Goal: Information Seeking & Learning: Learn about a topic

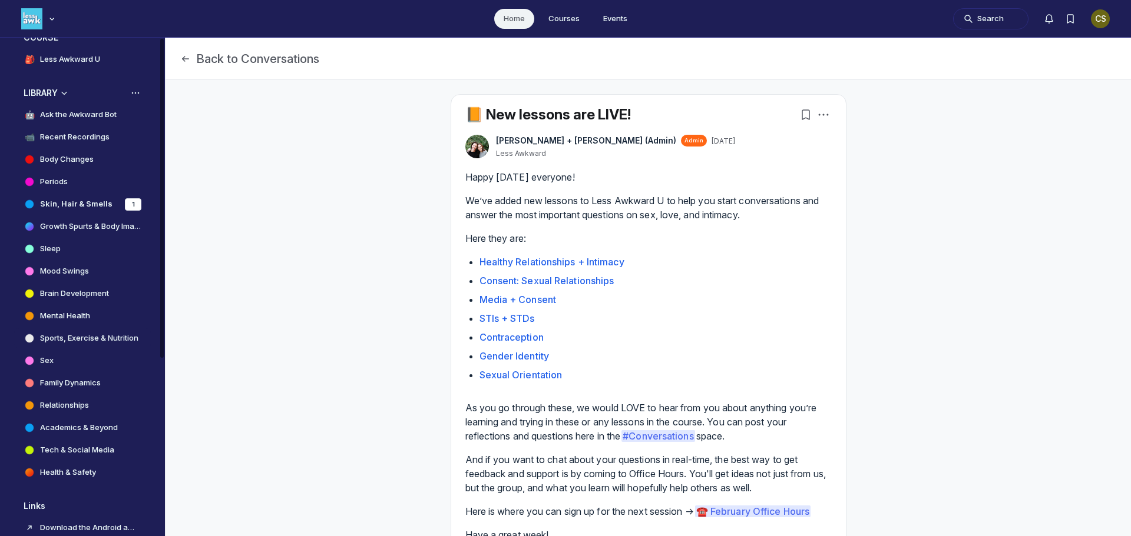
scroll to position [59, 0]
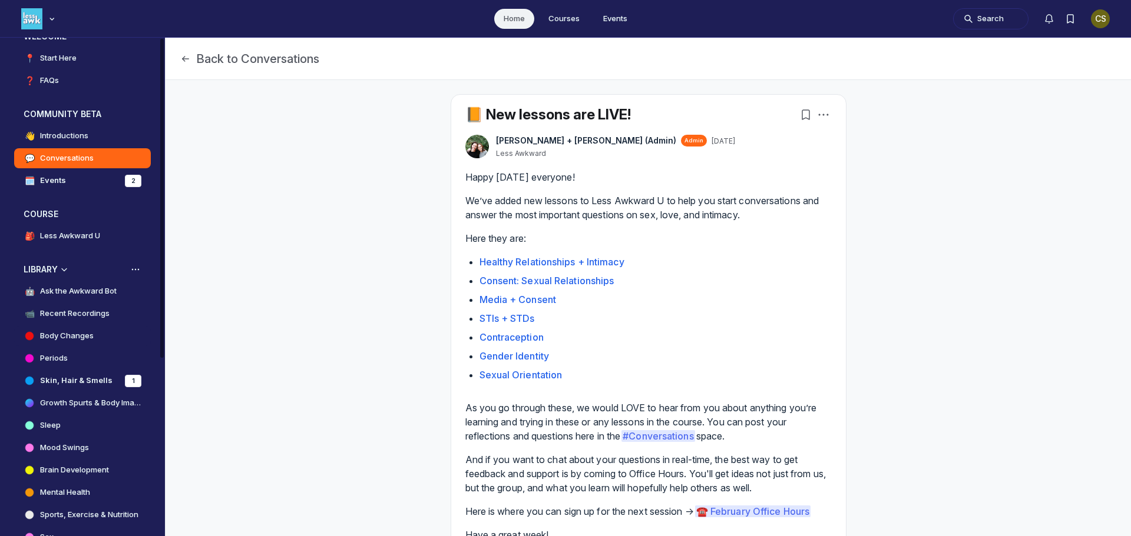
click at [62, 333] on h4 "Body Changes" at bounding box center [67, 336] width 54 height 12
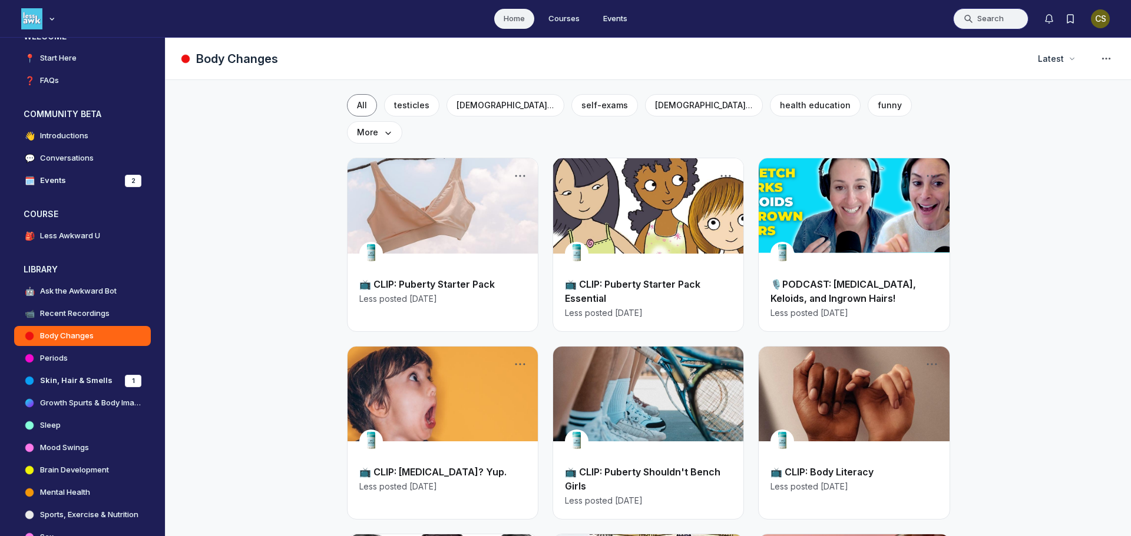
click at [970, 14] on button "Search" at bounding box center [990, 18] width 75 height 21
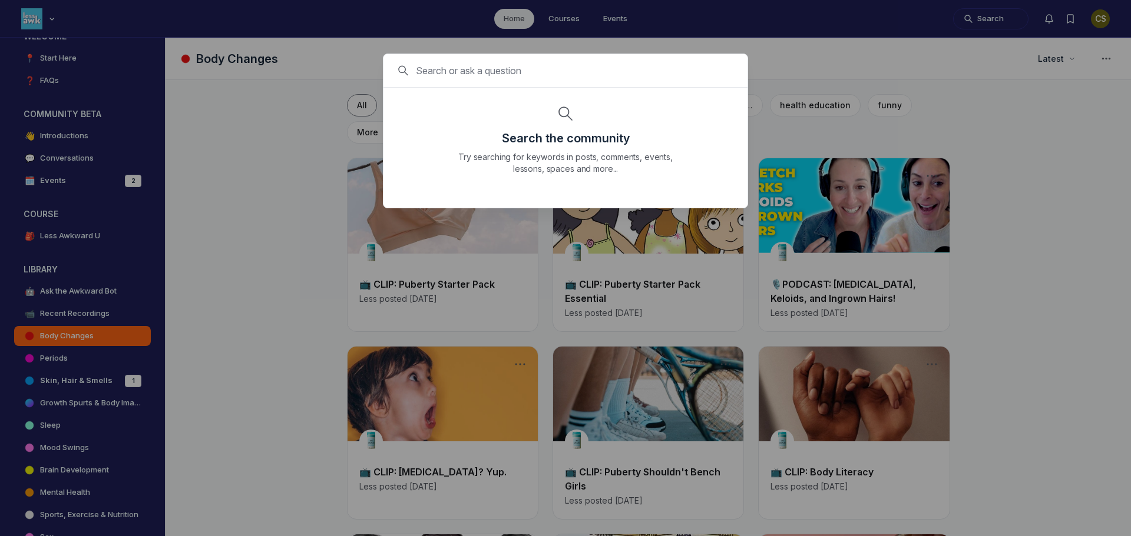
click at [512, 75] on input at bounding box center [580, 71] width 329 height 14
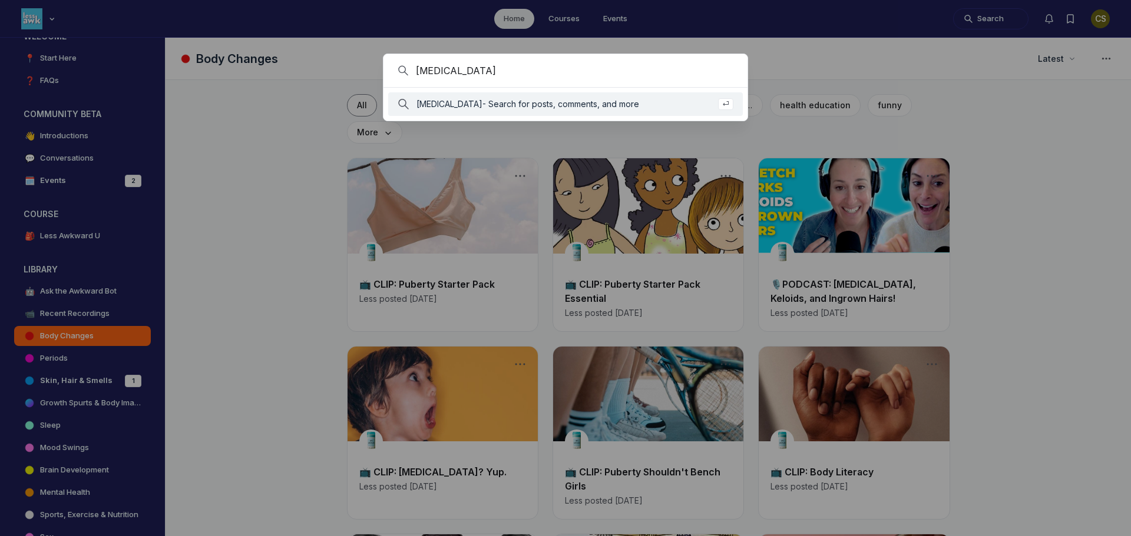
type input "[MEDICAL_DATA]"
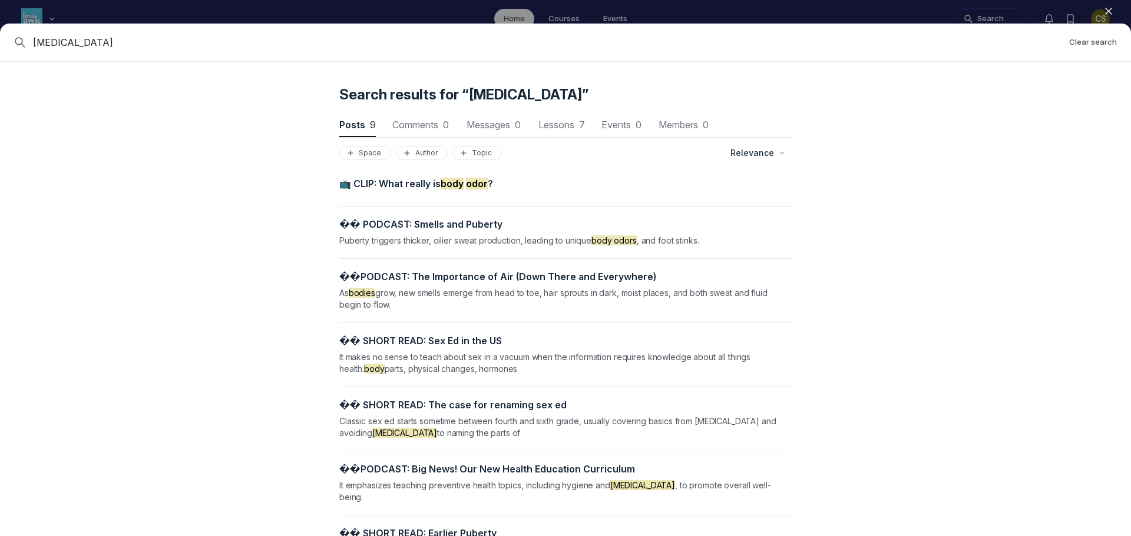
click at [413, 181] on span "📺 CLIP: What really is [MEDICAL_DATA] ?" at bounding box center [416, 184] width 154 height 12
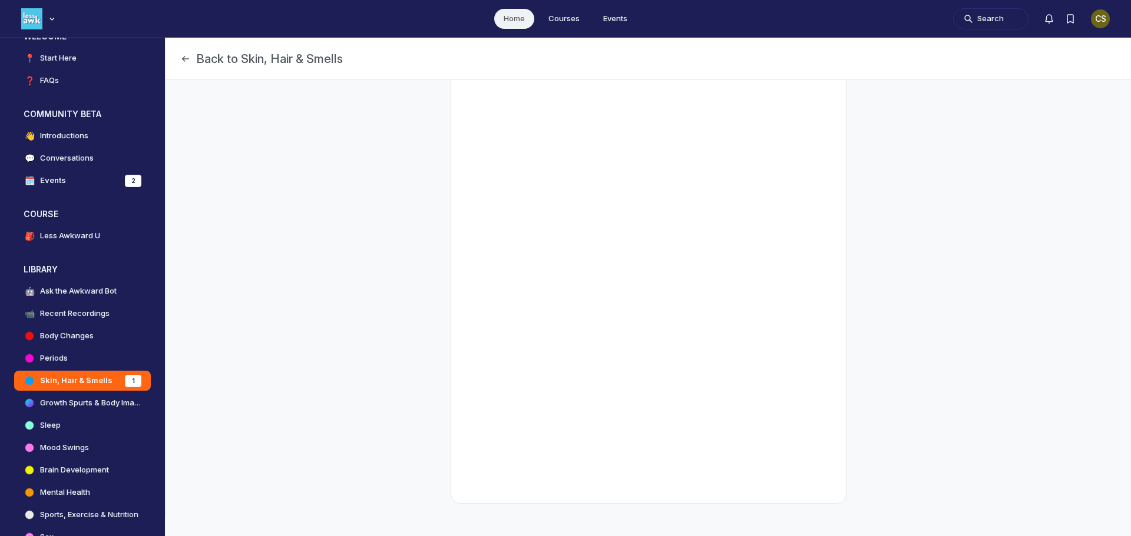
scroll to position [201, 0]
click at [220, 57] on button "Back to Skin, Hair & Smells" at bounding box center [261, 59] width 163 height 16
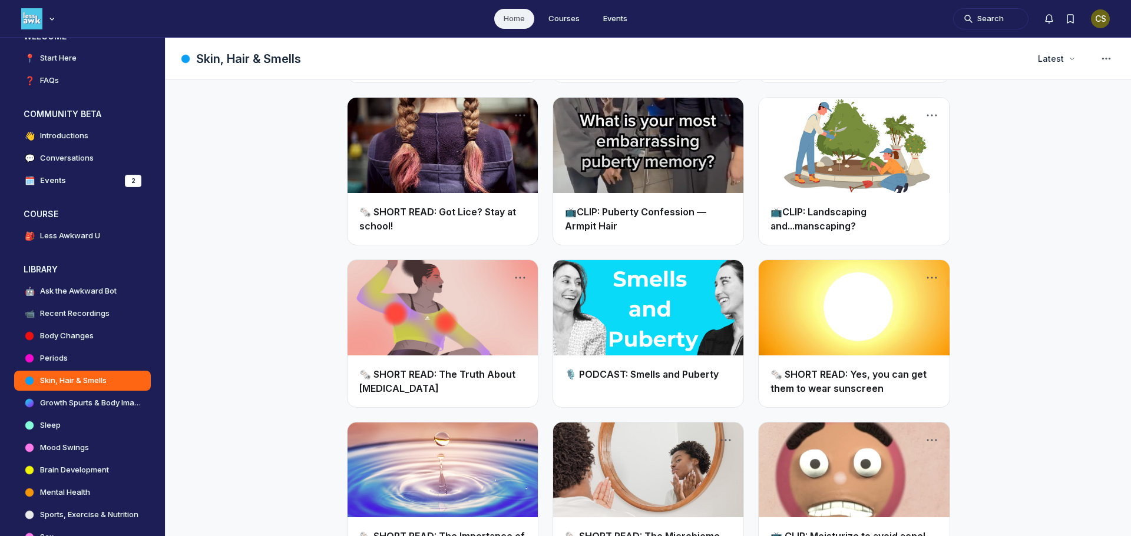
scroll to position [530, 0]
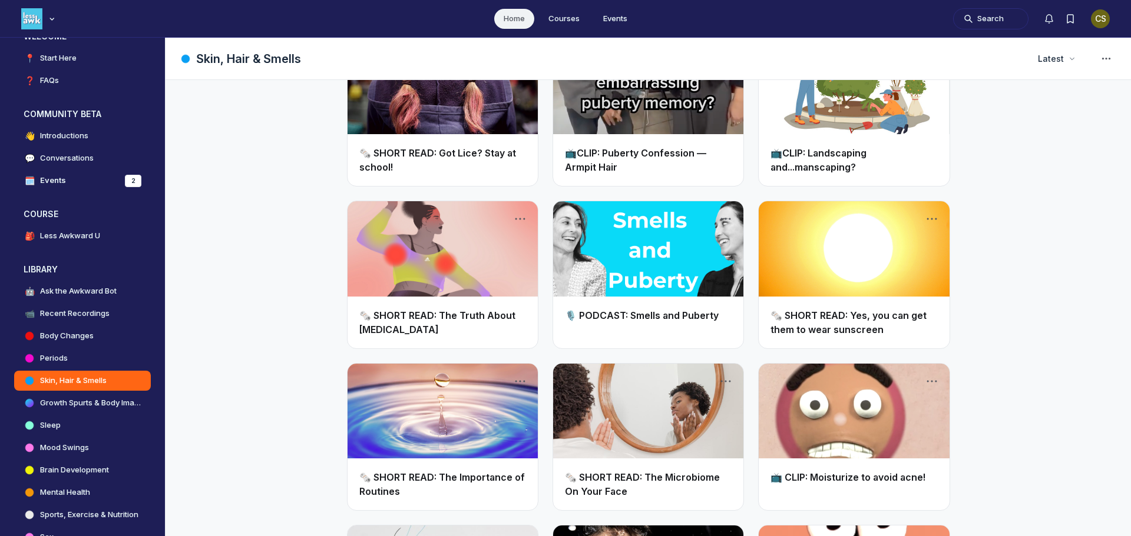
click at [676, 272] on link "Main Content" at bounding box center [648, 248] width 190 height 95
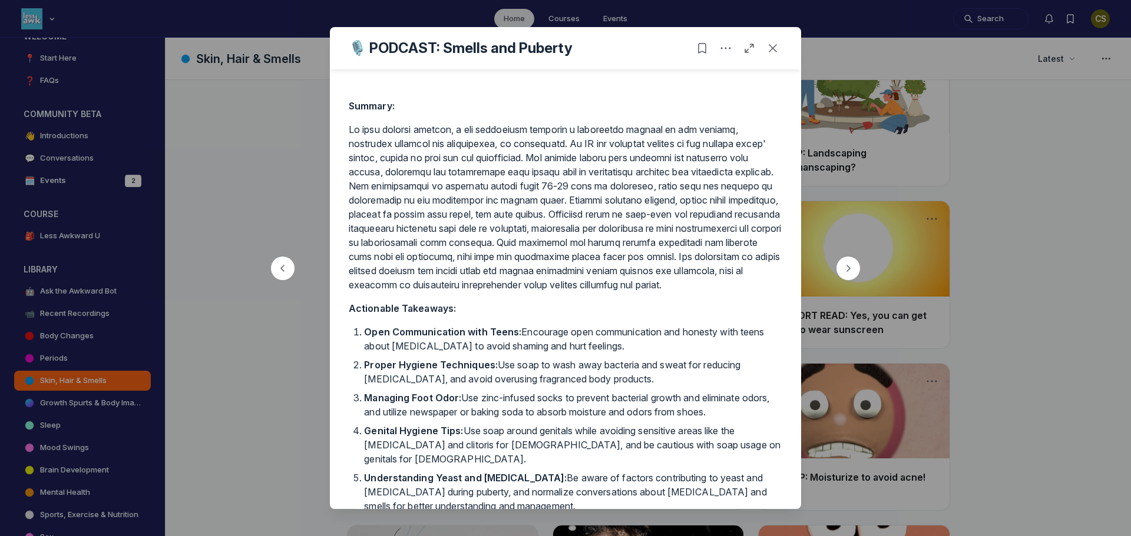
scroll to position [324, 0]
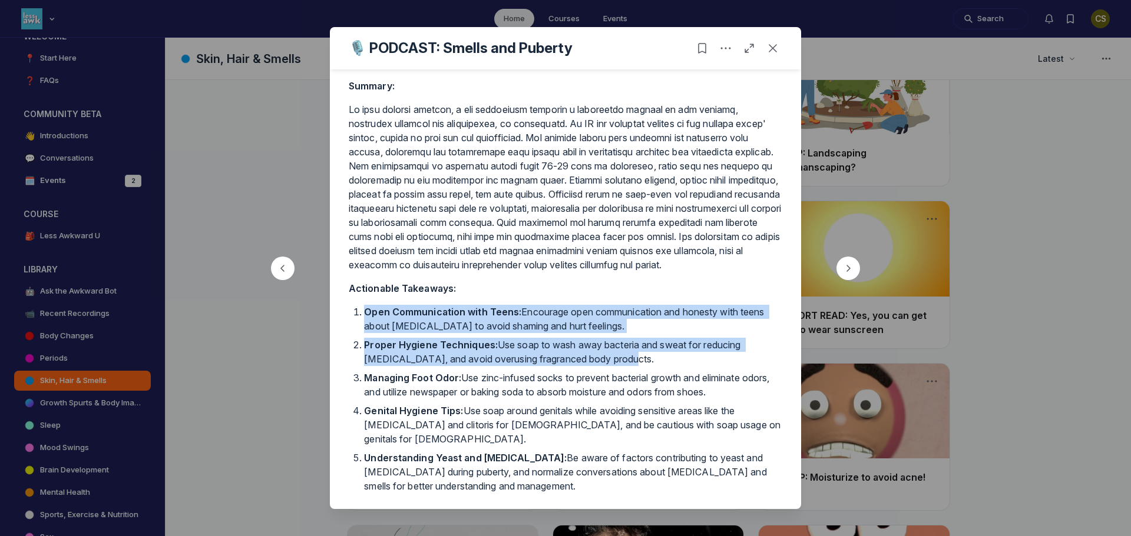
drag, startPoint x: 367, startPoint y: 324, endPoint x: 634, endPoint y: 367, distance: 270.8
click at [634, 367] on ol "Open Communication with Teens: Encourage open communication and honesty with te…" at bounding box center [573, 399] width 418 height 188
copy ol "Open Communication with Teens: Encourage open communication and honesty with te…"
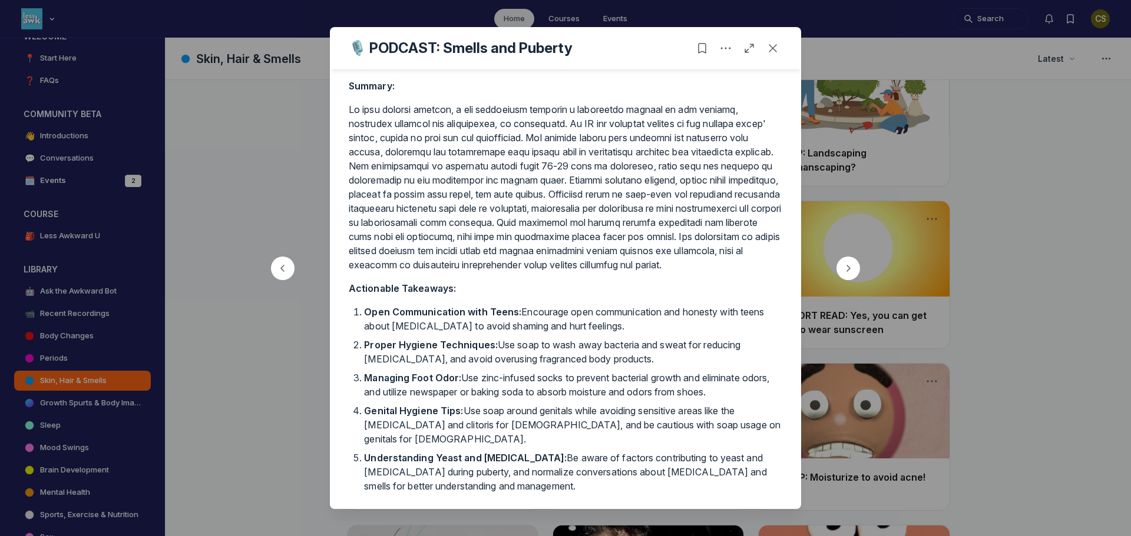
click at [358, 269] on p at bounding box center [565, 187] width 433 height 170
click at [776, 47] on icon "Close post" at bounding box center [773, 48] width 12 height 12
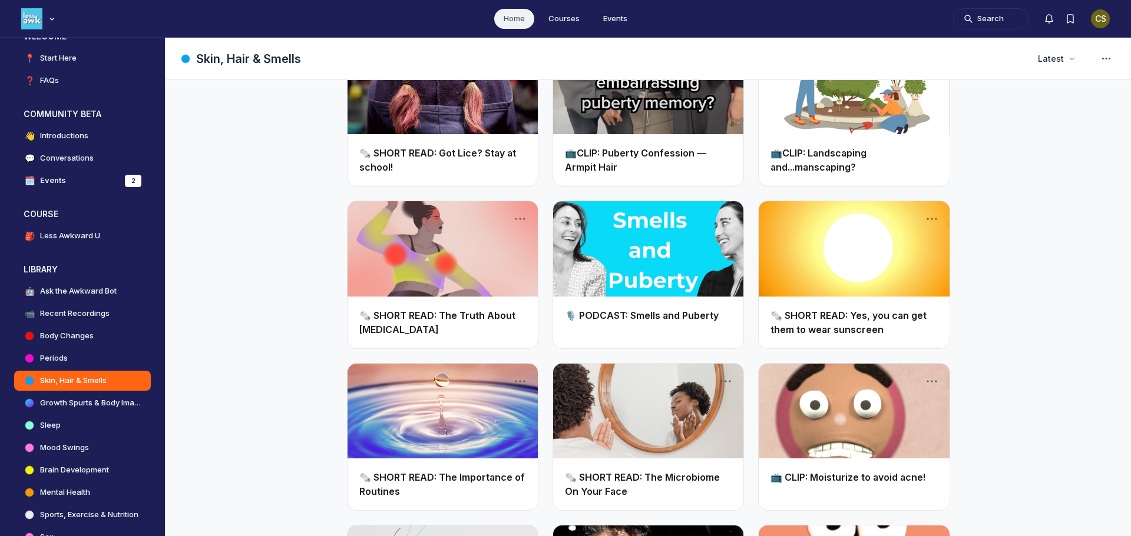
scroll to position [353, 0]
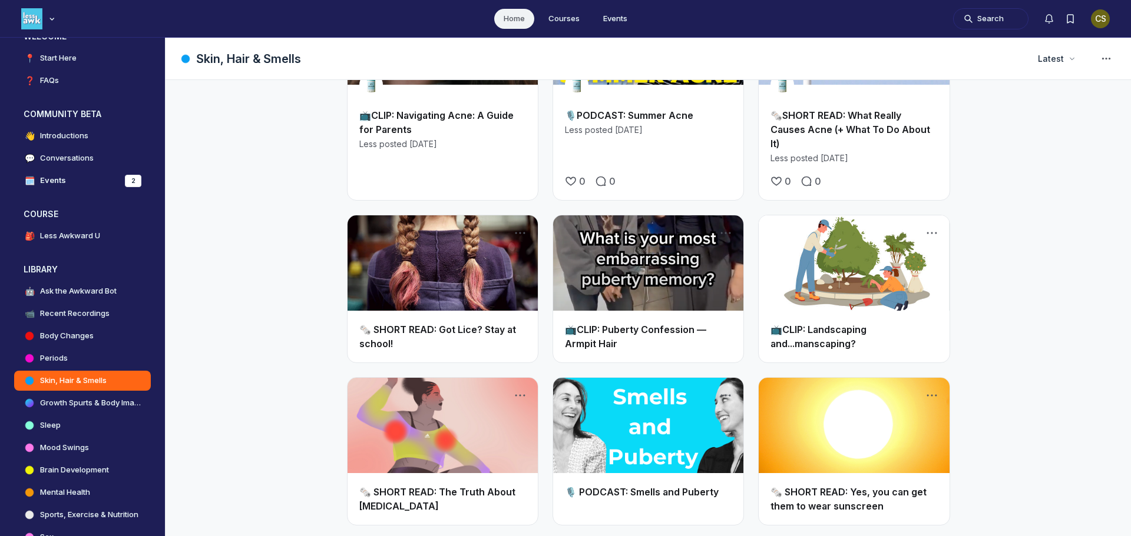
click at [403, 264] on link "Main Content" at bounding box center [442, 263] width 190 height 95
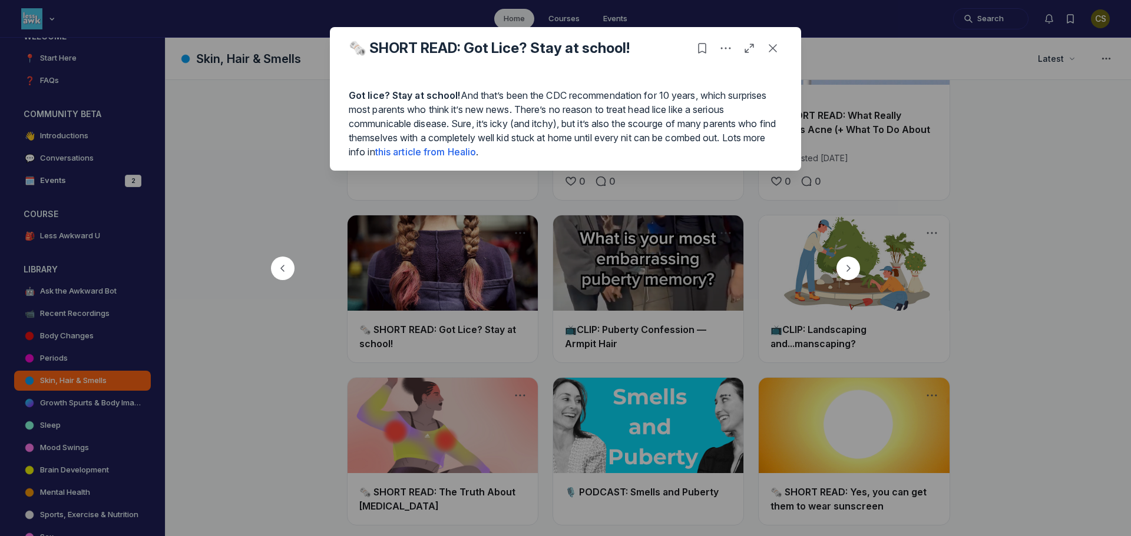
click at [470, 151] on link "this article from Healio" at bounding box center [425, 152] width 101 height 12
click at [775, 51] on icon "Close post" at bounding box center [773, 48] width 12 height 12
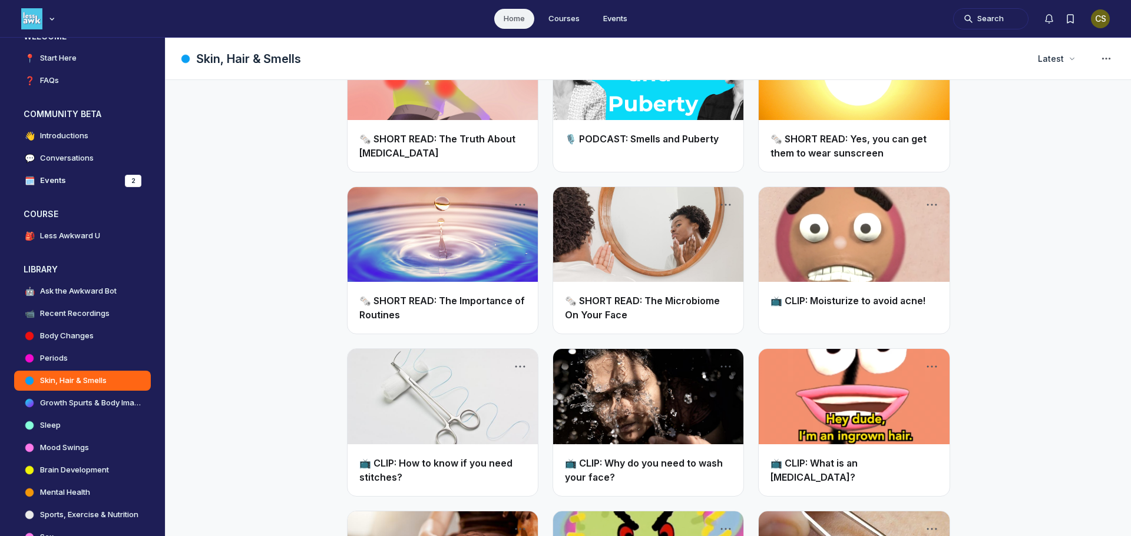
scroll to position [294, 0]
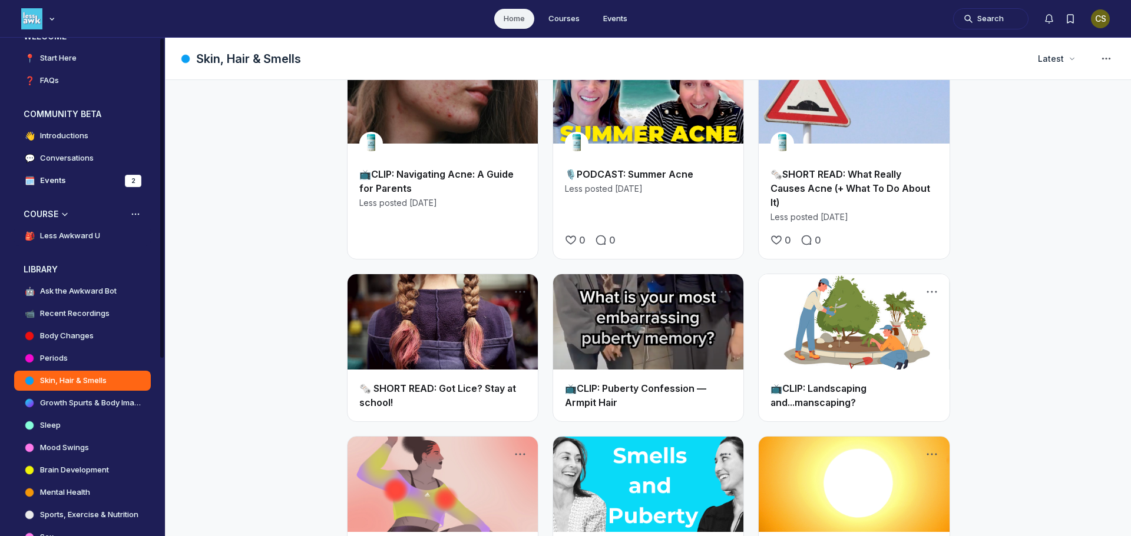
click at [62, 237] on h4 "Less Awkward U" at bounding box center [70, 236] width 60 height 12
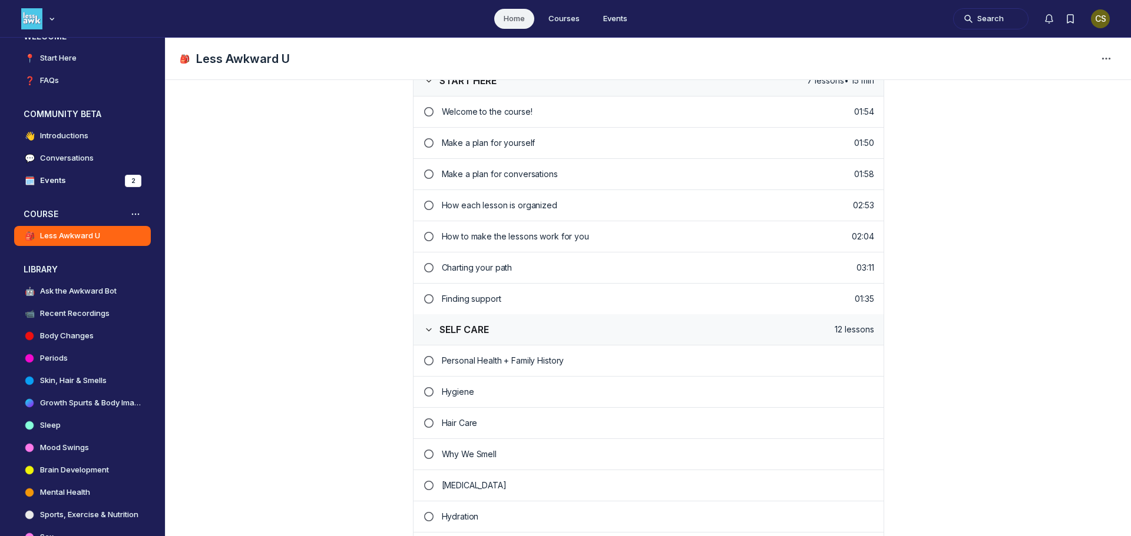
scroll to position [412, 0]
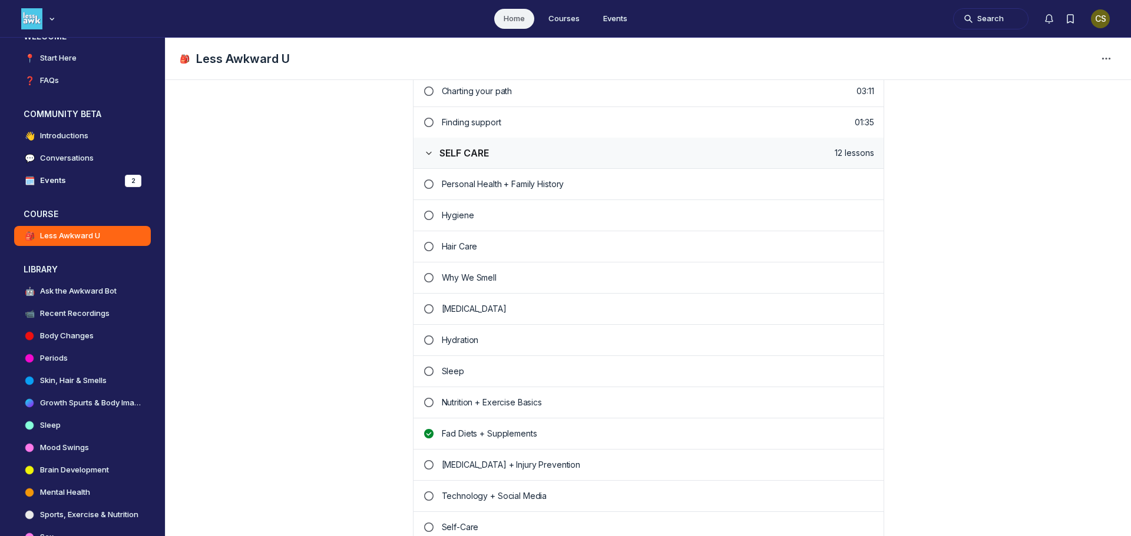
click at [454, 274] on p "Why We Smell" at bounding box center [658, 278] width 432 height 12
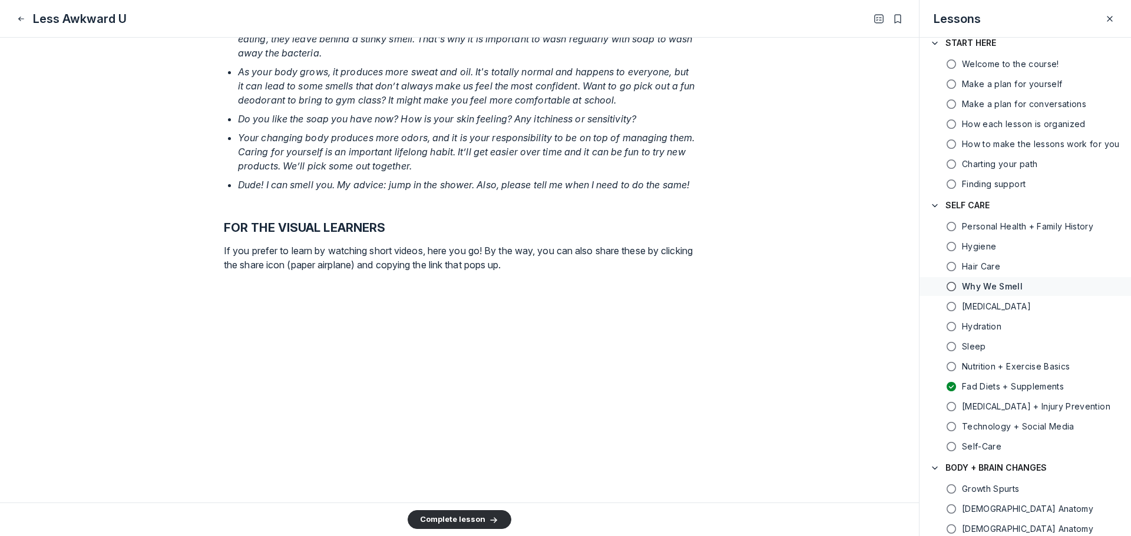
scroll to position [1263, 0]
